Goal: Obtain resource: Obtain resource

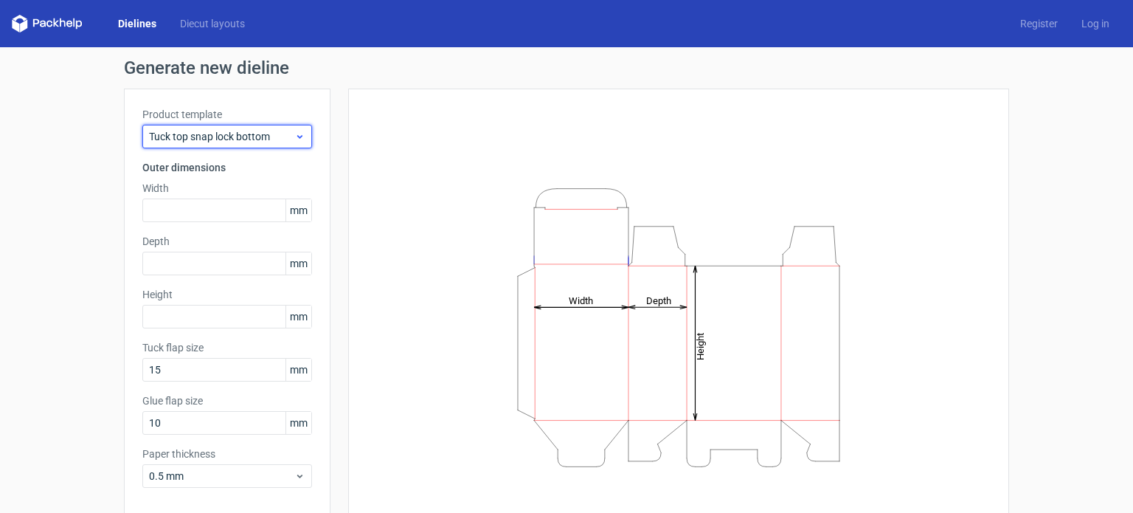
click at [214, 143] on span "Tuck top snap lock bottom" at bounding box center [221, 136] width 145 height 15
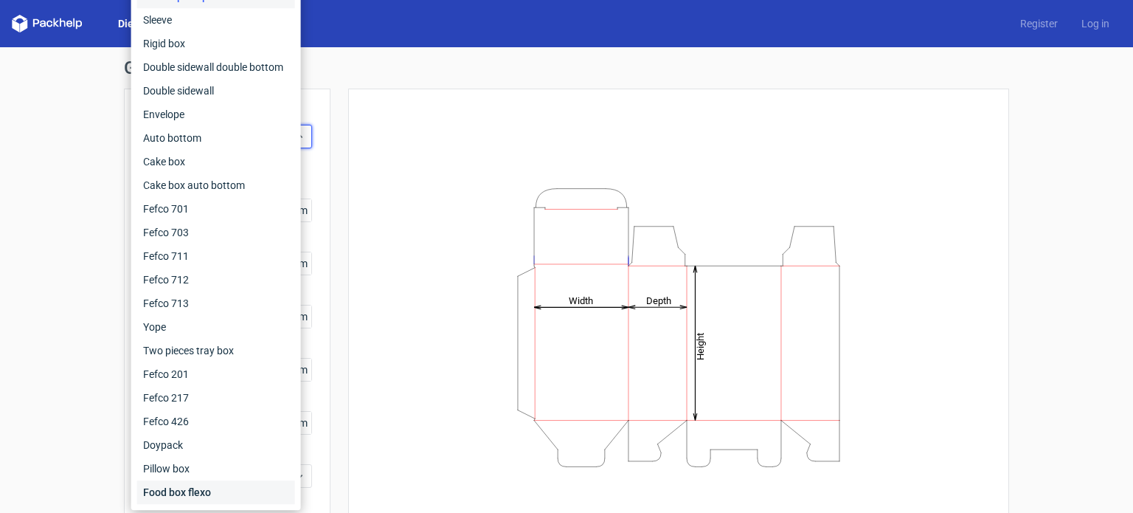
click at [198, 493] on div "Food box flexo" at bounding box center [216, 492] width 158 height 24
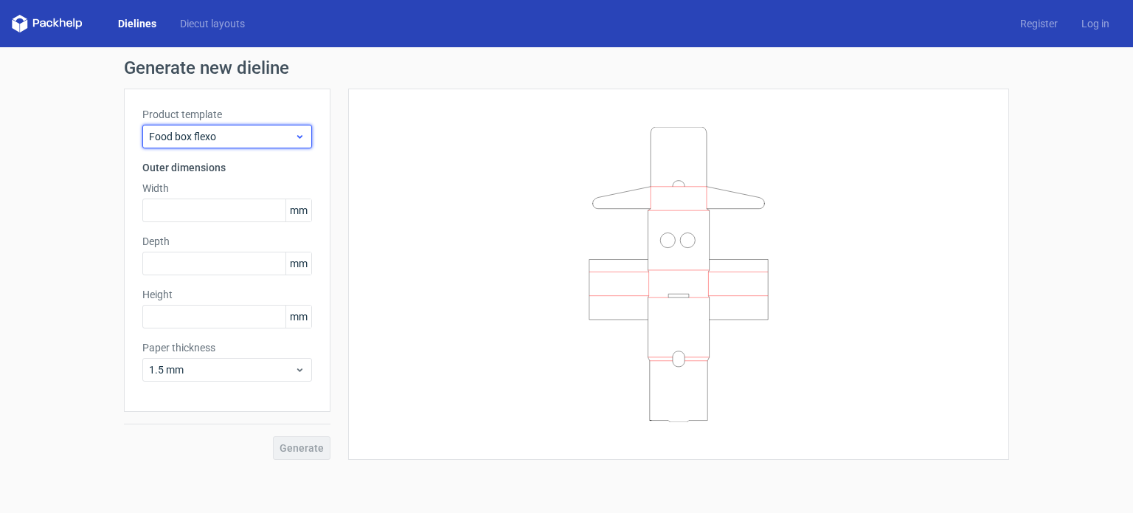
click at [254, 133] on span "Food box flexo" at bounding box center [221, 136] width 145 height 15
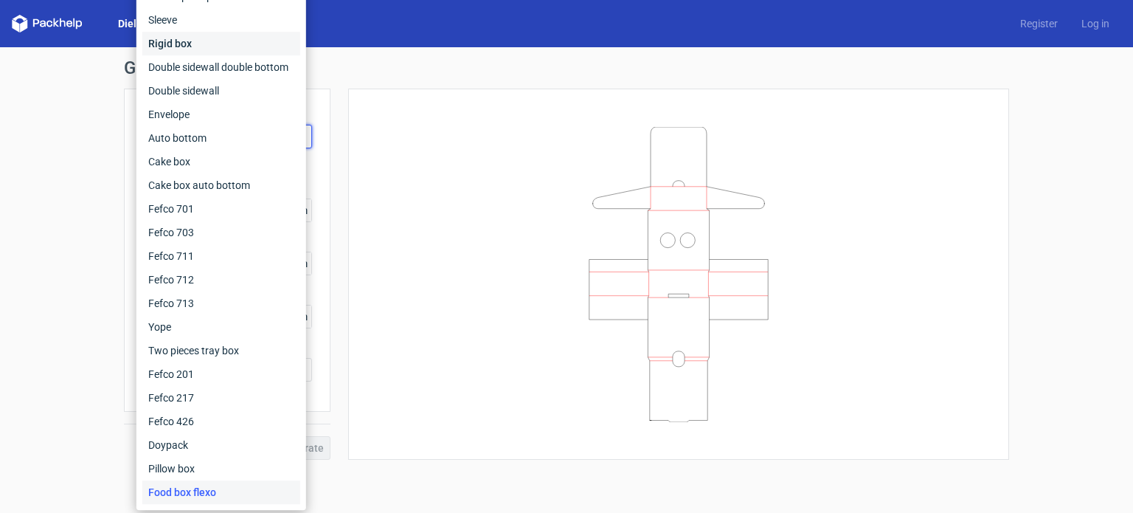
click at [193, 45] on div "Rigid box" at bounding box center [221, 44] width 158 height 24
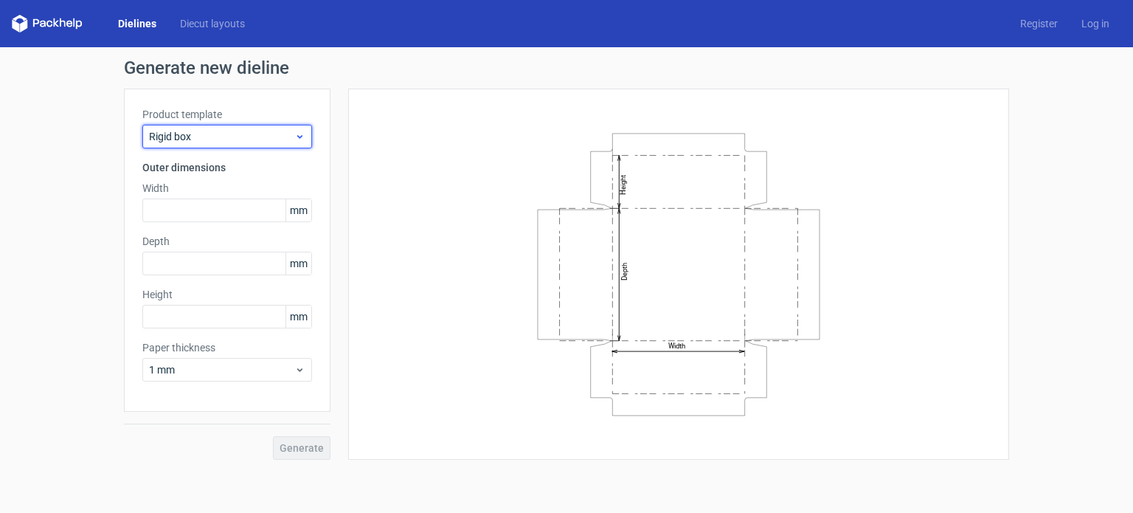
click at [226, 136] on span "Rigid box" at bounding box center [221, 136] width 145 height 15
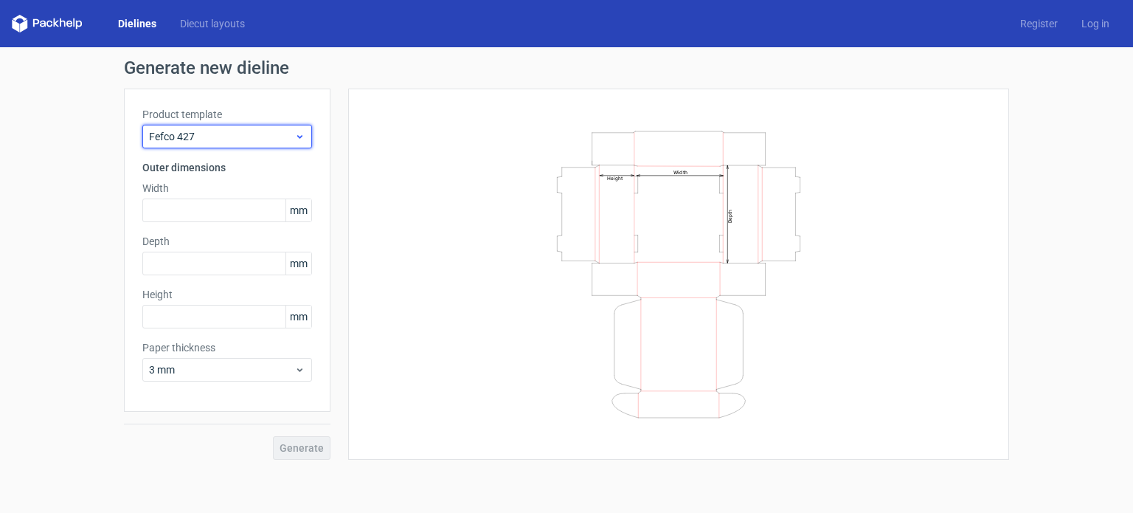
click at [223, 144] on div "Fefco 427" at bounding box center [227, 137] width 170 height 24
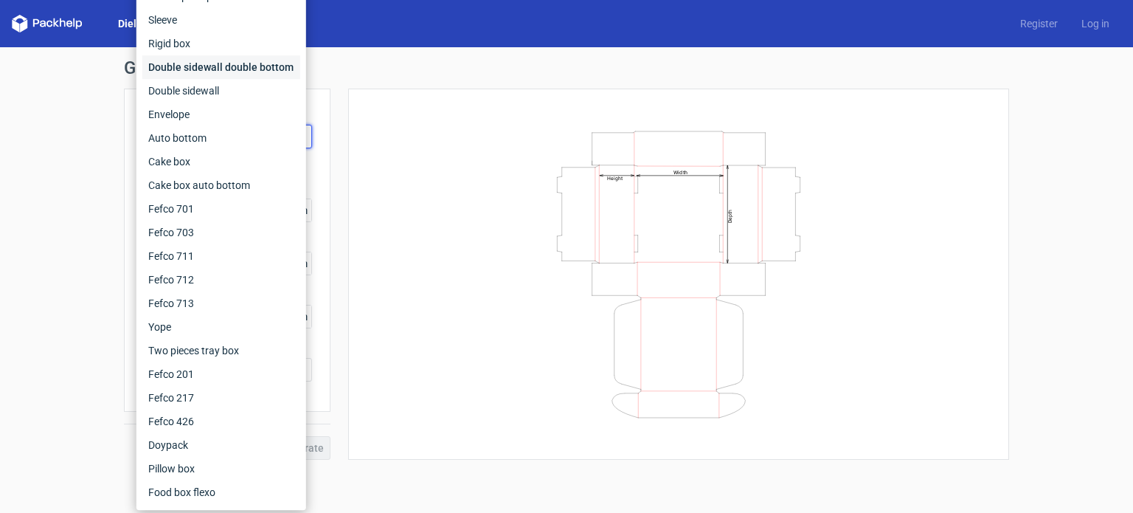
click at [179, 68] on div "Double sidewall double bottom" at bounding box center [221, 67] width 158 height 24
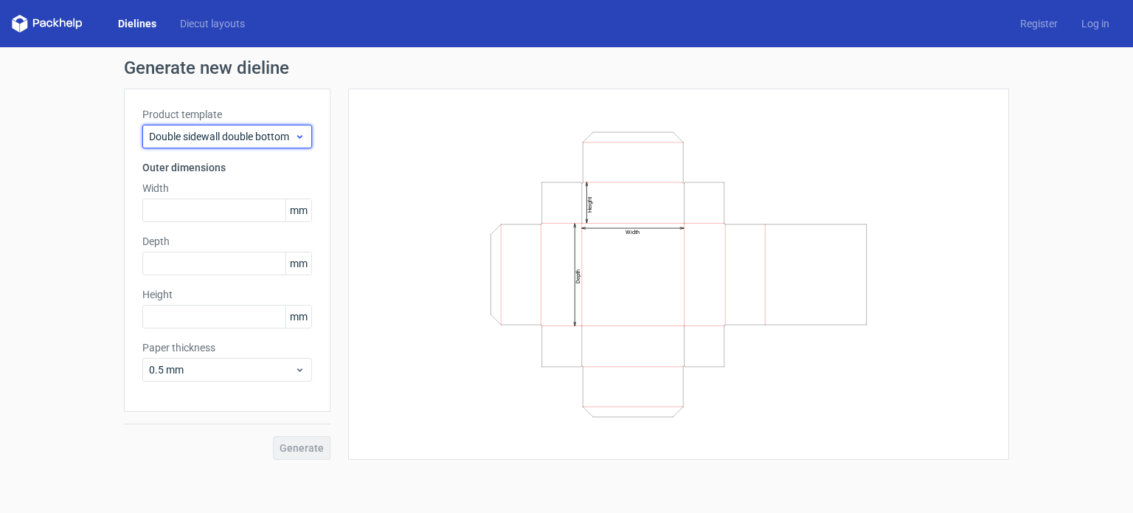
click at [209, 131] on span "Double sidewall double bottom" at bounding box center [221, 136] width 145 height 15
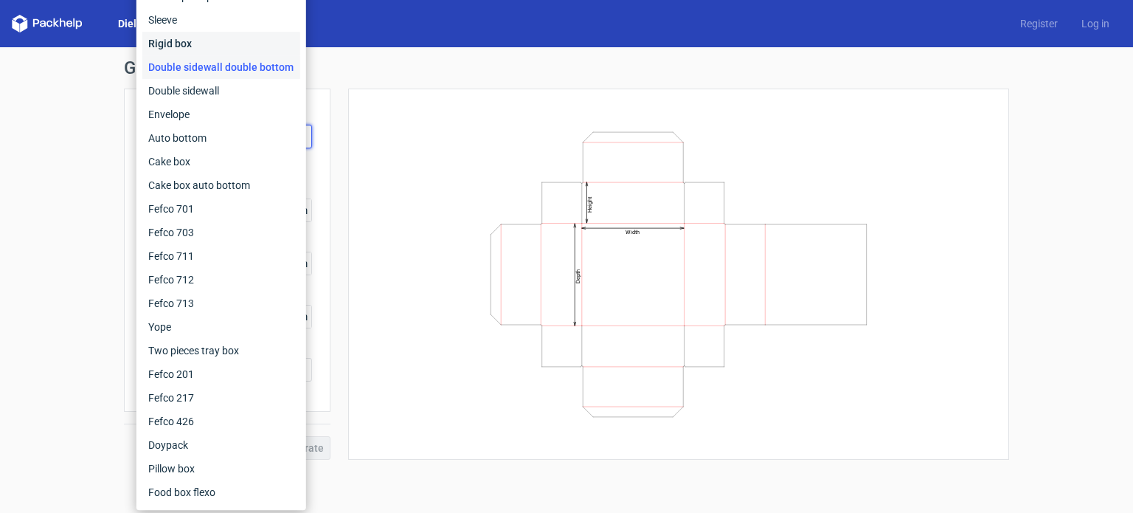
click at [185, 42] on div "Rigid box" at bounding box center [221, 44] width 158 height 24
